Goal: Use online tool/utility

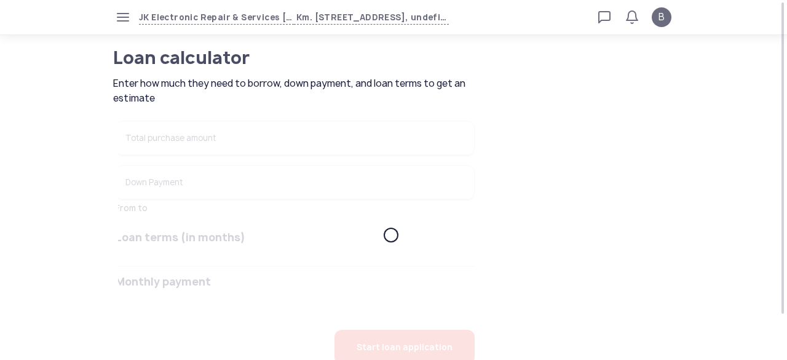
type input "******"
type input "****"
